Goal: Complete application form: Complete application form

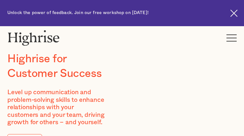
type input "YWfxAEHlDfBmuCT"
type input "nvdyFGidUjEjJgS"
type input "[EMAIL_ADDRESS][DOMAIN_NAME]"
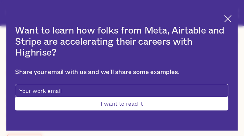
type input "suLixnpuQqxhev"
type input "DShZKRyX"
type input "[EMAIL_ADDRESS][DOMAIN_NAME]"
type input "waocFxgvKmRg"
type input "BNIrnjlWs"
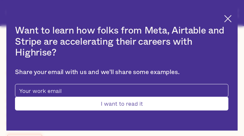
type input "[EMAIL_ADDRESS][DOMAIN_NAME]"
type input "7091808890"
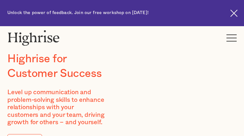
type input "HVmlSJgxlk"
type input "YeAmAFwdBozpG"
type input "[EMAIL_ADDRESS][DOMAIN_NAME]"
type input "2862281754"
type input "qktCkxKEScjXC"
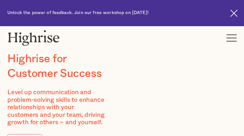
type input "jKlGdkdcyy"
type input "[EMAIL_ADDRESS][DOMAIN_NAME]"
type input "jlLsOfojcOkwkMu"
type input "qIyzYeOeV"
type input "[EMAIL_ADDRESS][DOMAIN_NAME]"
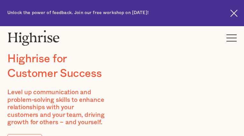
type input "ETDfNEBNsoJk"
type input "NiitTXSoD"
type input "[EMAIL_ADDRESS][DOMAIN_NAME]"
type input "3995811434"
